Goal: Information Seeking & Learning: Learn about a topic

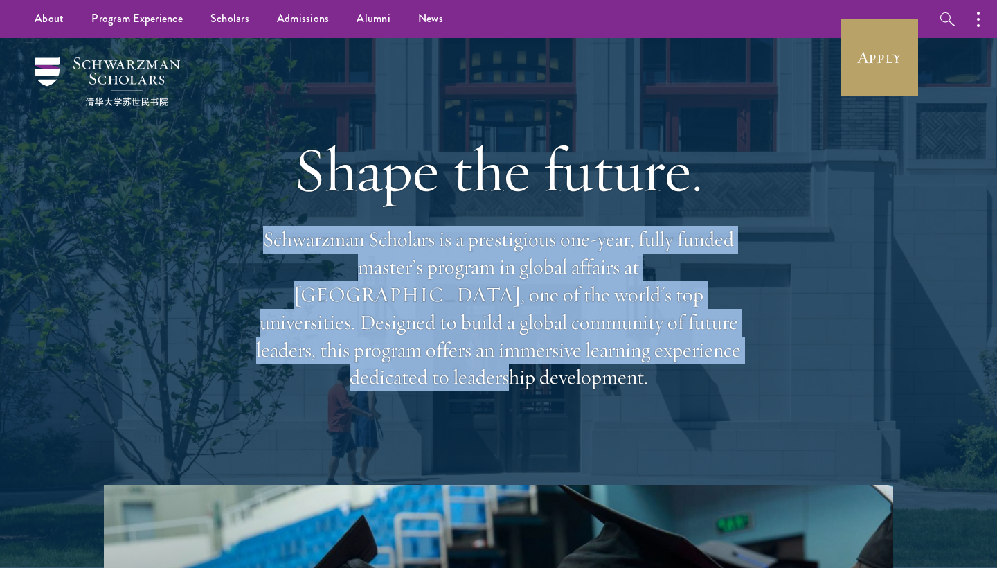
drag, startPoint x: 256, startPoint y: 263, endPoint x: 571, endPoint y: 360, distance: 330.4
click at [571, 360] on p "Schwarzman Scholars is a prestigious one-year, fully funded master’s program in…" at bounding box center [498, 309] width 499 height 166
click at [558, 362] on p "Schwarzman Scholars is a prestigious one-year, fully funded master’s program in…" at bounding box center [498, 309] width 499 height 166
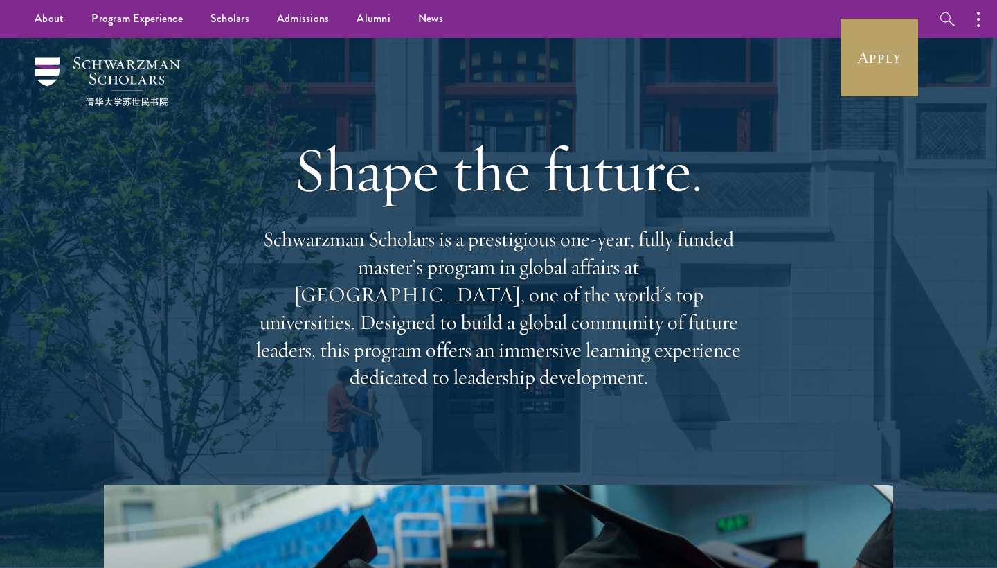
click at [449, 283] on p "Schwarzman Scholars is a prestigious one-year, fully funded master’s program in…" at bounding box center [498, 309] width 499 height 166
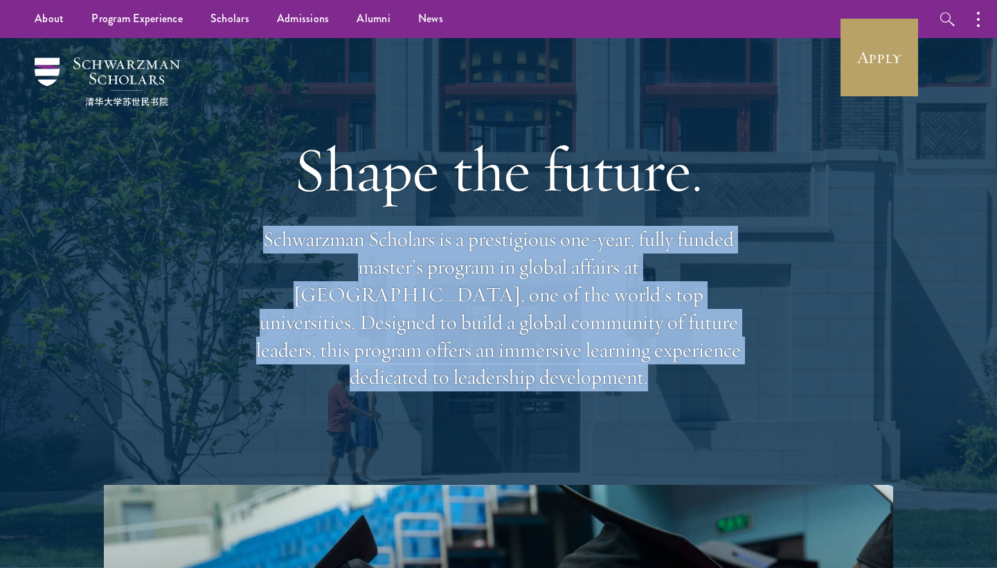
click at [449, 283] on p "Schwarzman Scholars is a prestigious one-year, fully funded master’s program in…" at bounding box center [498, 309] width 499 height 166
click at [466, 314] on p "Schwarzman Scholars is a prestigious one-year, fully funded master’s program in…" at bounding box center [498, 309] width 499 height 166
click at [434, 188] on h1 "Shape the future." at bounding box center [498, 170] width 499 height 78
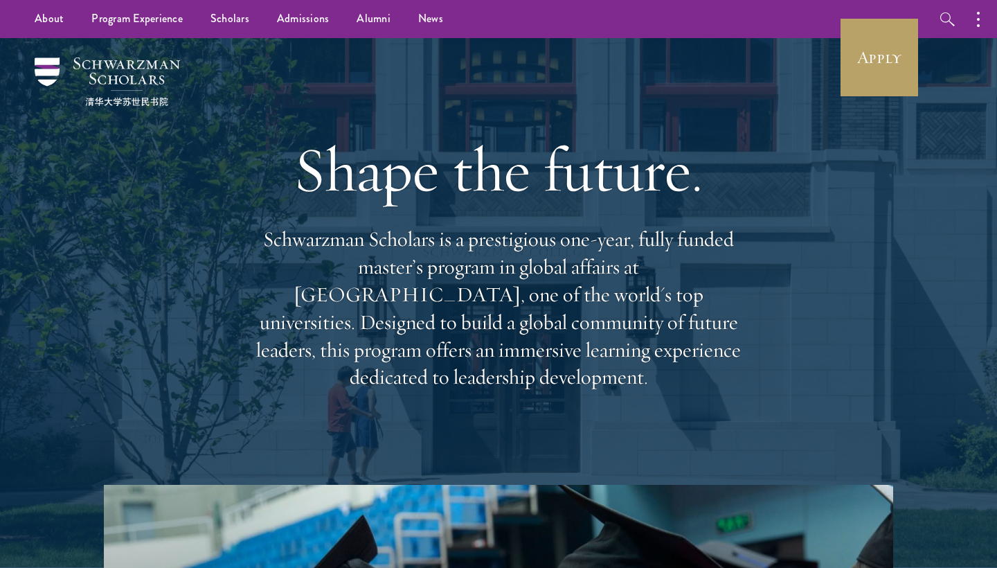
click at [303, 204] on h1 "Shape the future." at bounding box center [498, 170] width 499 height 78
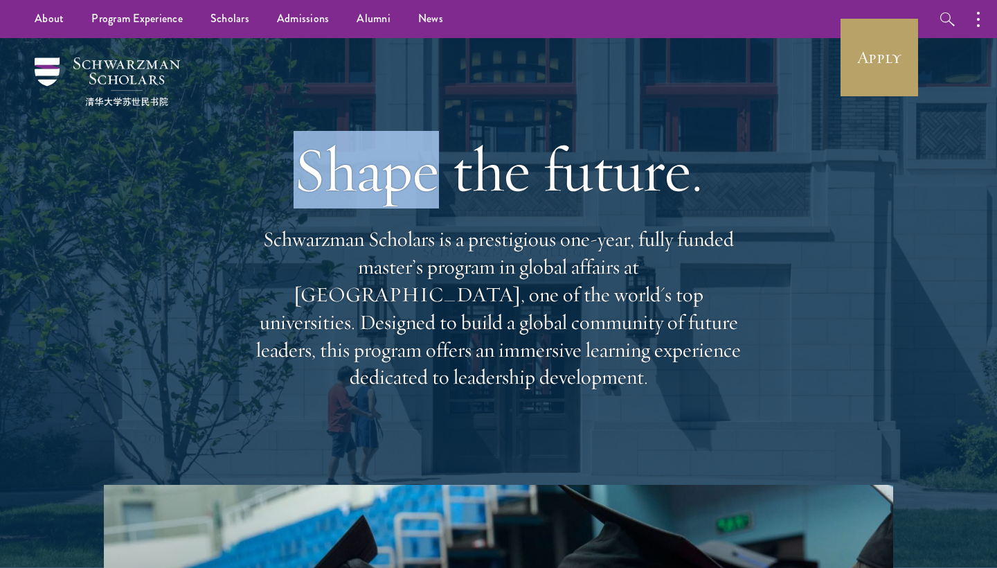
click at [303, 204] on h1 "Shape the future." at bounding box center [498, 170] width 499 height 78
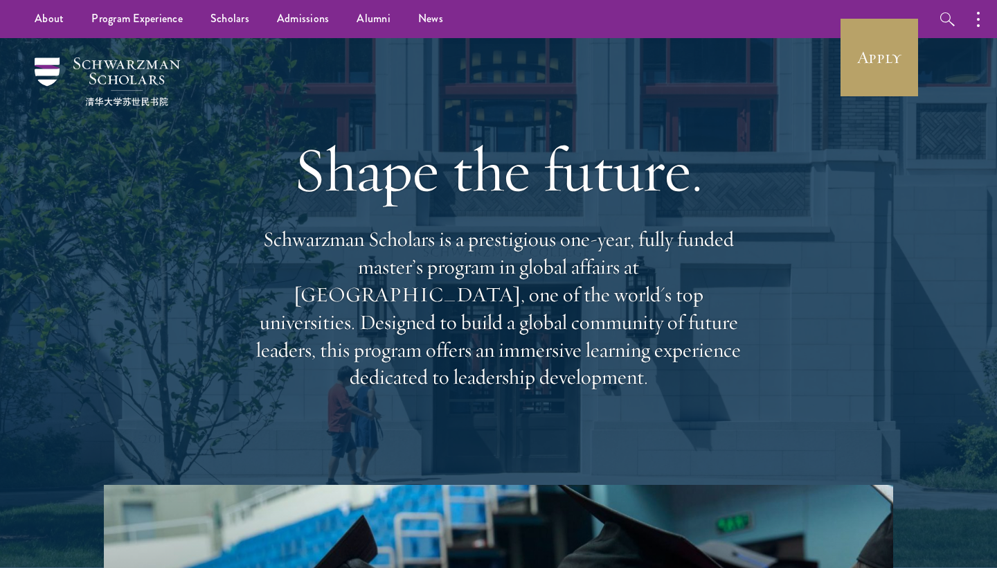
click at [461, 195] on h1 "Shape the future." at bounding box center [498, 170] width 499 height 78
click at [567, 193] on h1 "Shape the future." at bounding box center [498, 170] width 499 height 78
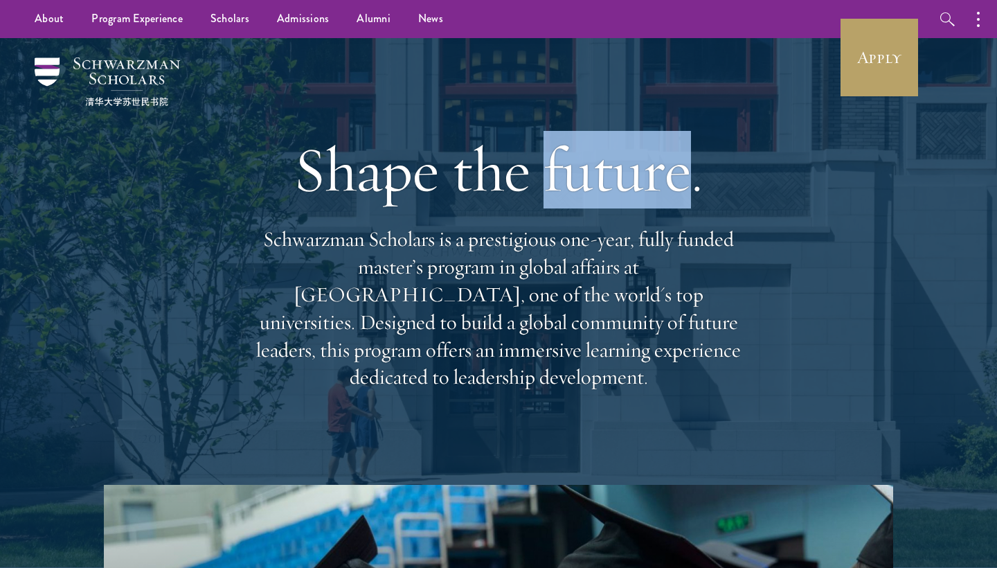
click at [567, 193] on h1 "Shape the future." at bounding box center [498, 170] width 499 height 78
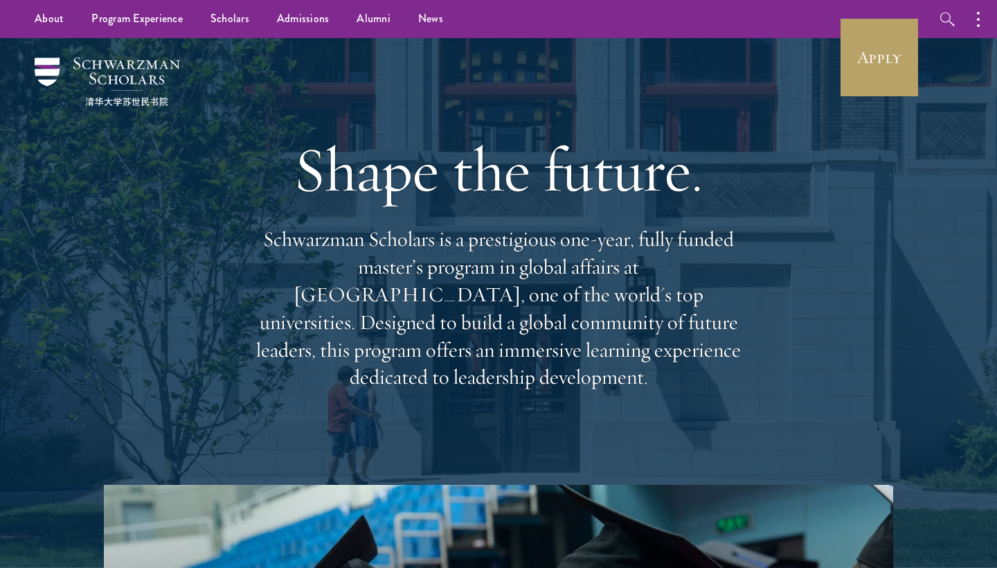
click at [466, 181] on h1 "Shape the future." at bounding box center [498, 170] width 499 height 78
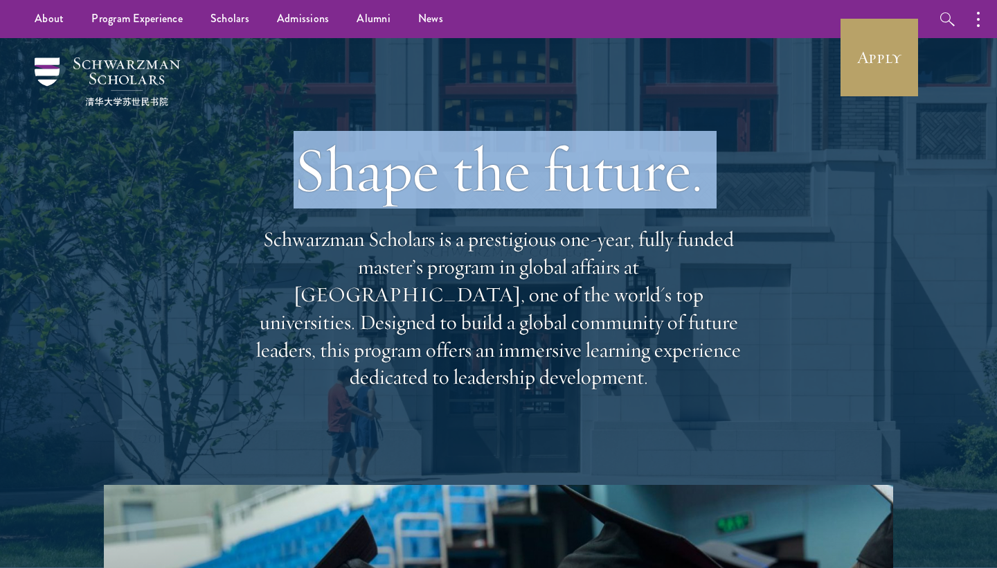
click at [466, 181] on h1 "Shape the future." at bounding box center [498, 170] width 499 height 78
click at [412, 247] on p "Schwarzman Scholars is a prestigious one-year, fully funded master’s program in…" at bounding box center [498, 309] width 499 height 166
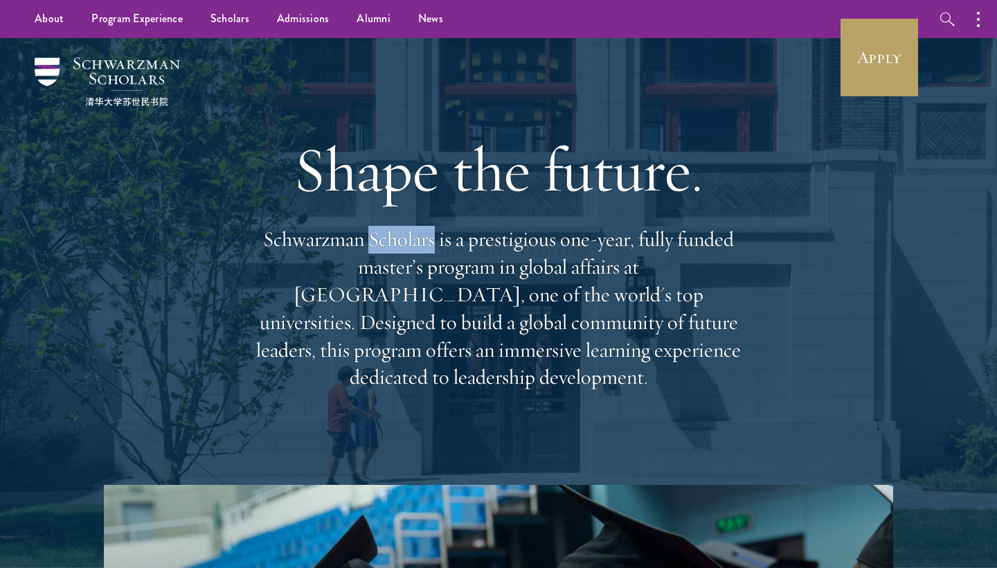
click at [412, 247] on p "Schwarzman Scholars is a prestigious one-year, fully funded master’s program in…" at bounding box center [498, 309] width 499 height 166
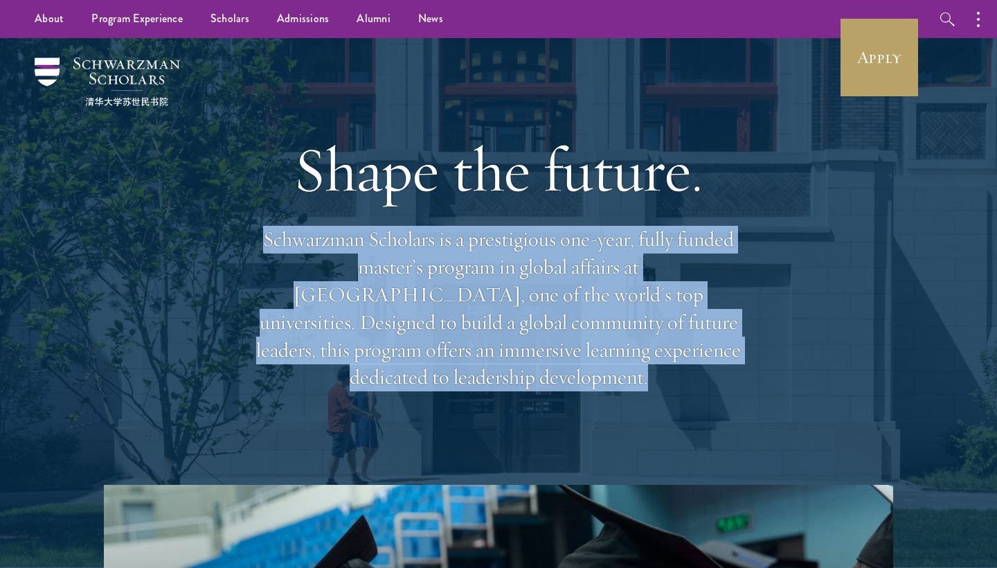
click at [412, 247] on p "Schwarzman Scholars is a prestigious one-year, fully funded master’s program in…" at bounding box center [498, 309] width 499 height 166
click at [402, 313] on p "Schwarzman Scholars is a prestigious one-year, fully funded master’s program in…" at bounding box center [498, 309] width 499 height 166
